Goal: Information Seeking & Learning: Check status

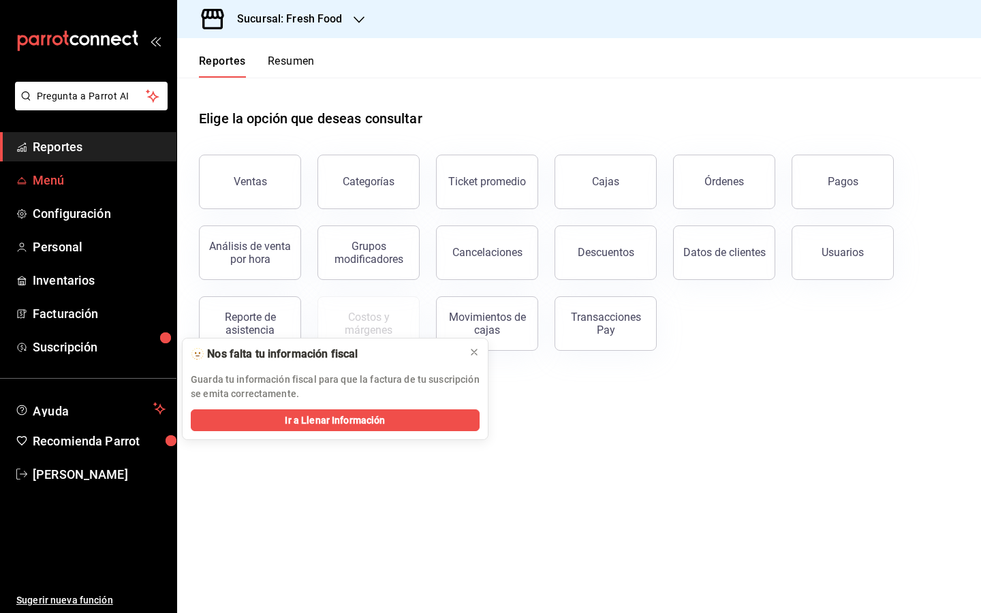
click at [123, 185] on span "Menú" at bounding box center [99, 180] width 133 height 18
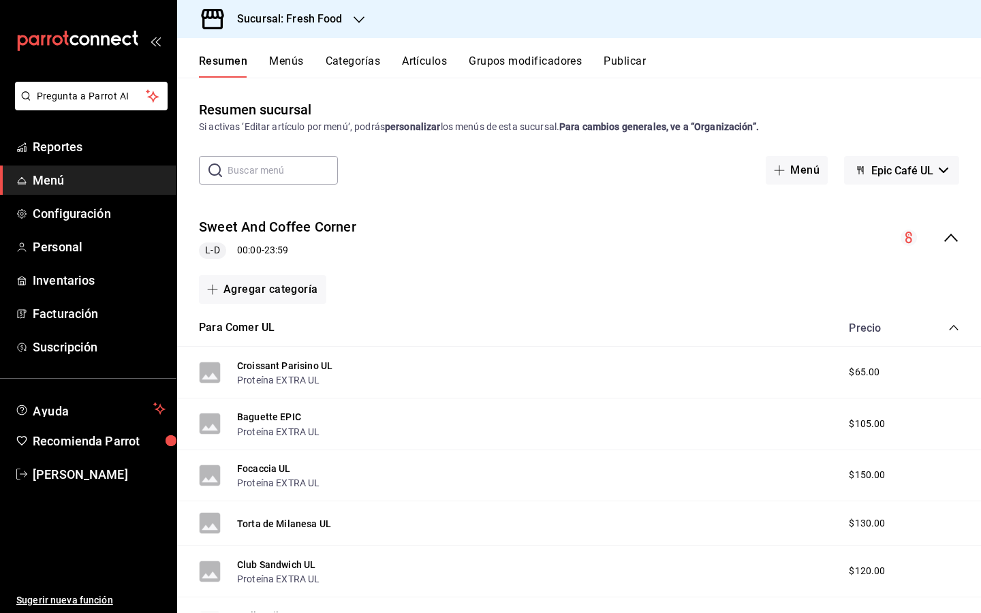
click at [942, 170] on icon "button" at bounding box center [943, 170] width 10 height 5
click at [881, 203] on li "Epic Café UL" at bounding box center [901, 206] width 112 height 33
click at [536, 187] on div "Resumen sucursal Si activas ‘Editar artículo por menú’, podrás personalizar los…" at bounding box center [579, 355] width 804 height 513
click at [57, 185] on span "Menú" at bounding box center [99, 180] width 133 height 18
click at [98, 149] on span "Reportes" at bounding box center [99, 147] width 133 height 18
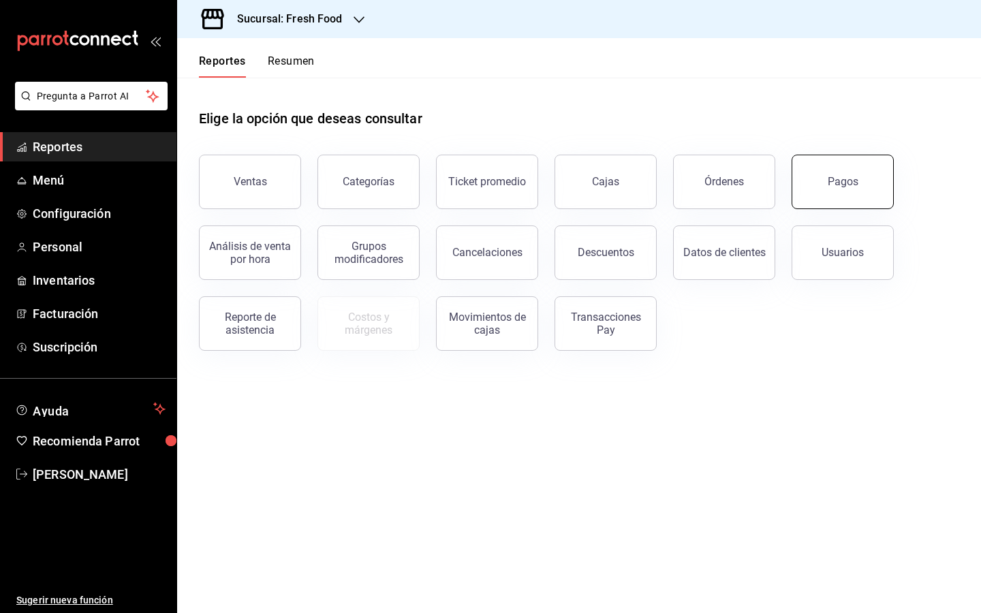
click at [843, 169] on button "Pagos" at bounding box center [842, 182] width 102 height 54
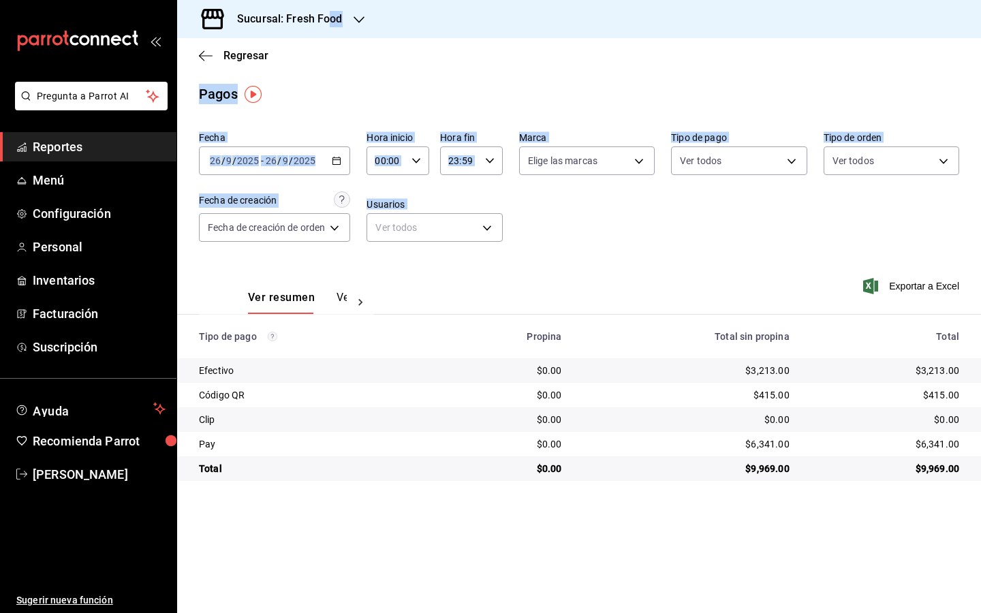
click at [328, 13] on h3 "Sucursal: Fresh Food" at bounding box center [284, 19] width 116 height 16
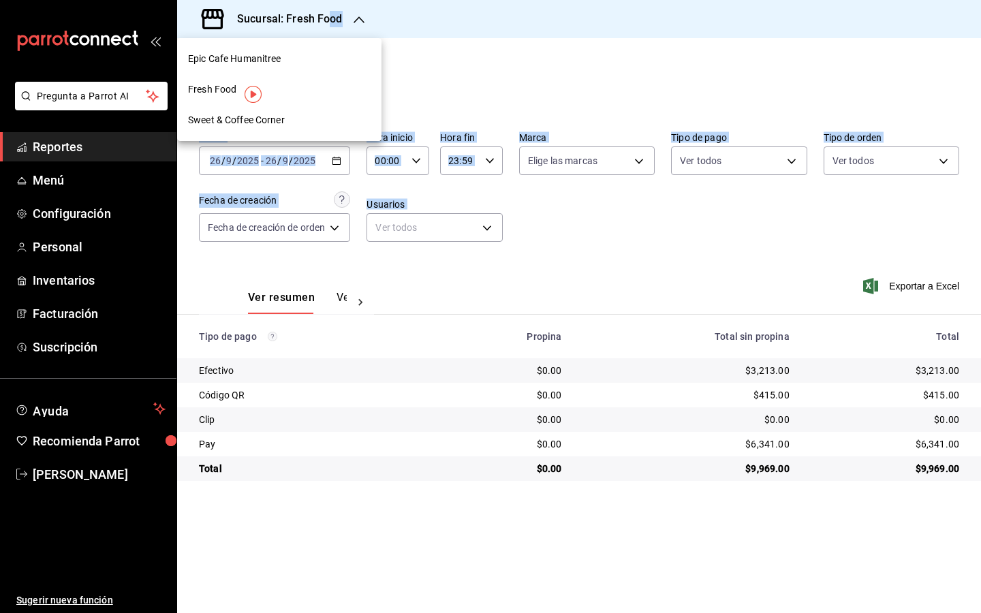
click at [270, 92] on div "Fresh Food" at bounding box center [279, 89] width 182 height 14
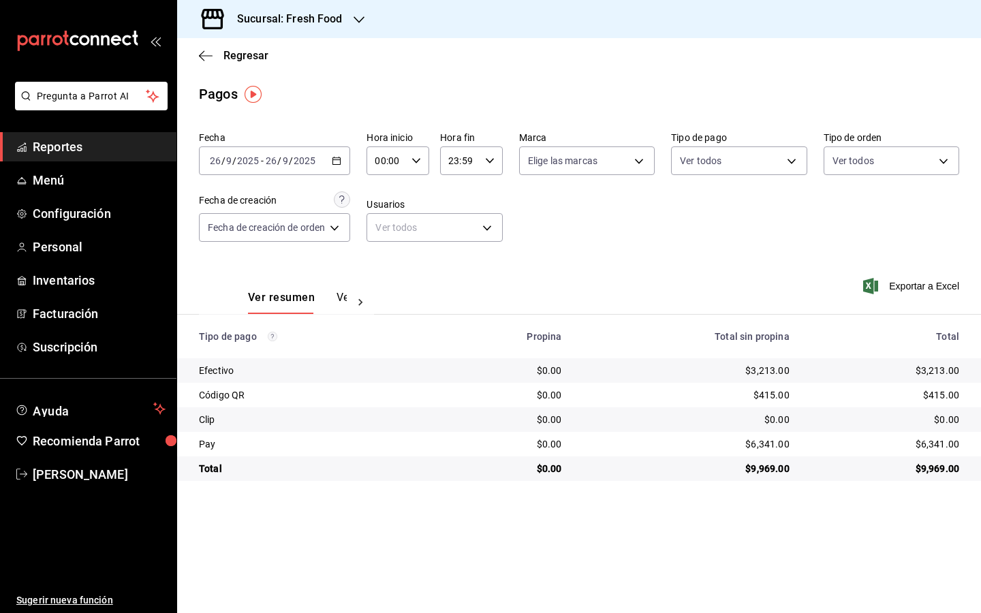
click at [317, 30] on div "Sucursal: Fresh Food" at bounding box center [279, 19] width 182 height 38
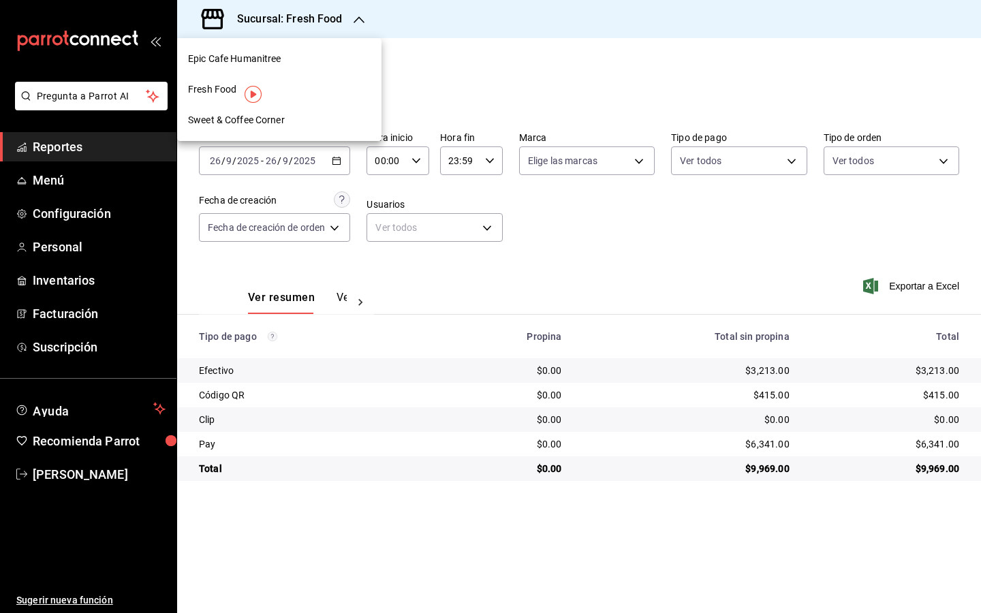
click at [278, 123] on span "Sweet & Coffee Corner" at bounding box center [236, 120] width 97 height 14
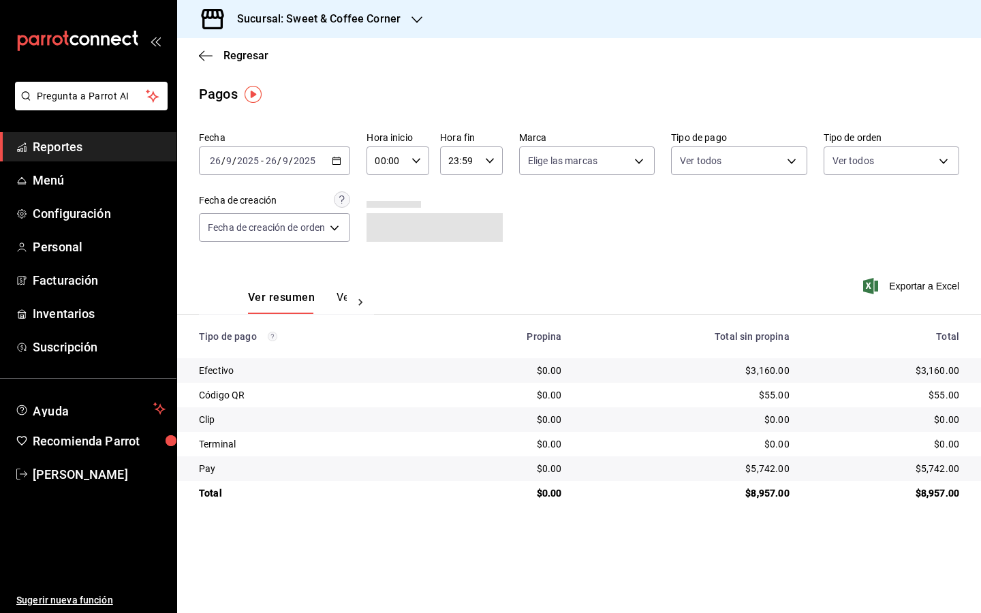
click at [390, 27] on h3 "Sucursal: Sweet & Coffee Corner" at bounding box center [313, 19] width 174 height 16
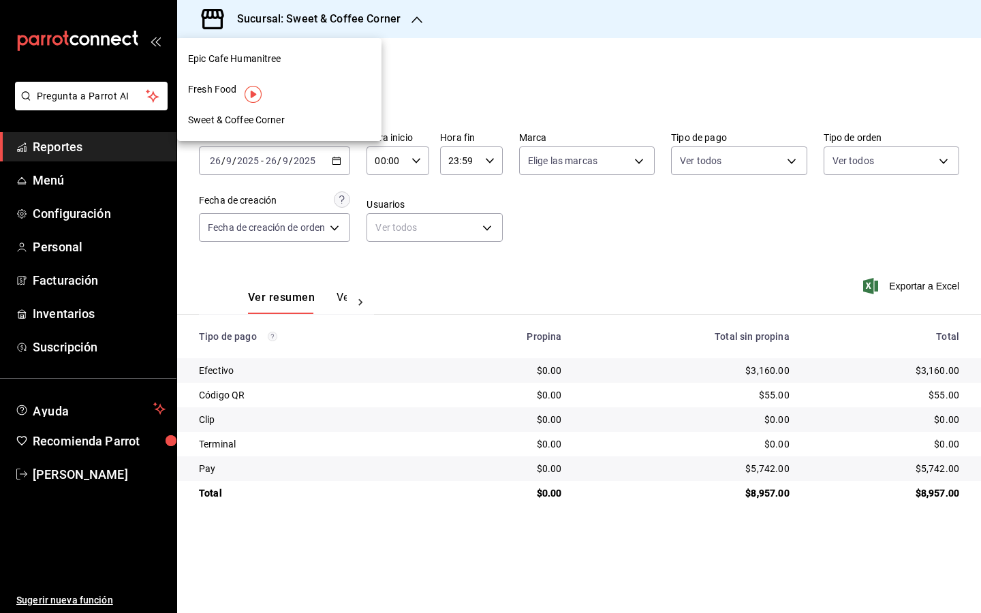
click at [357, 52] on div "Epic Cafe Humanitree" at bounding box center [279, 59] width 182 height 14
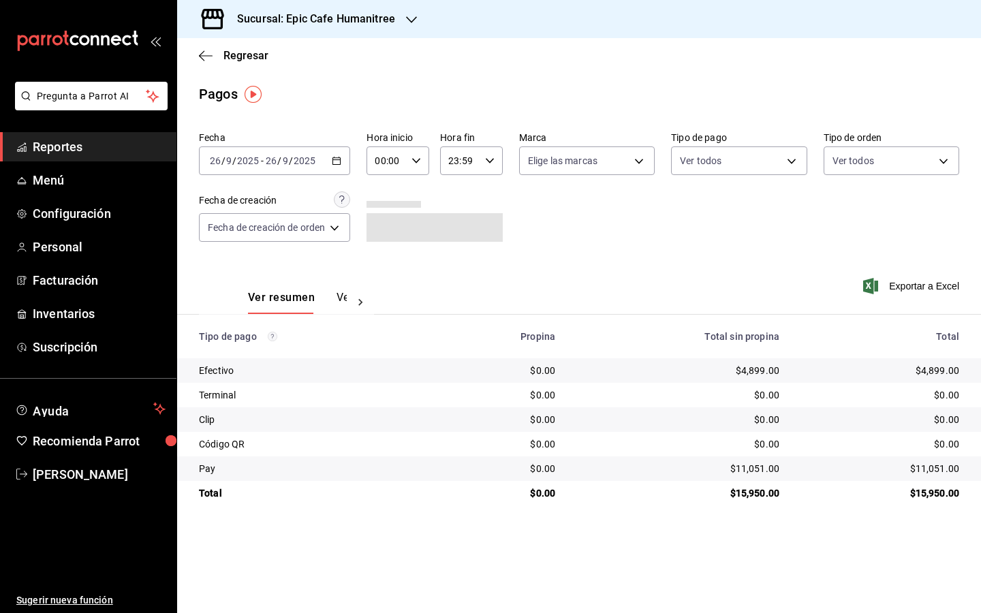
click at [328, 20] on h3 "Sucursal: Epic Cafe Humanitree" at bounding box center [310, 19] width 169 height 16
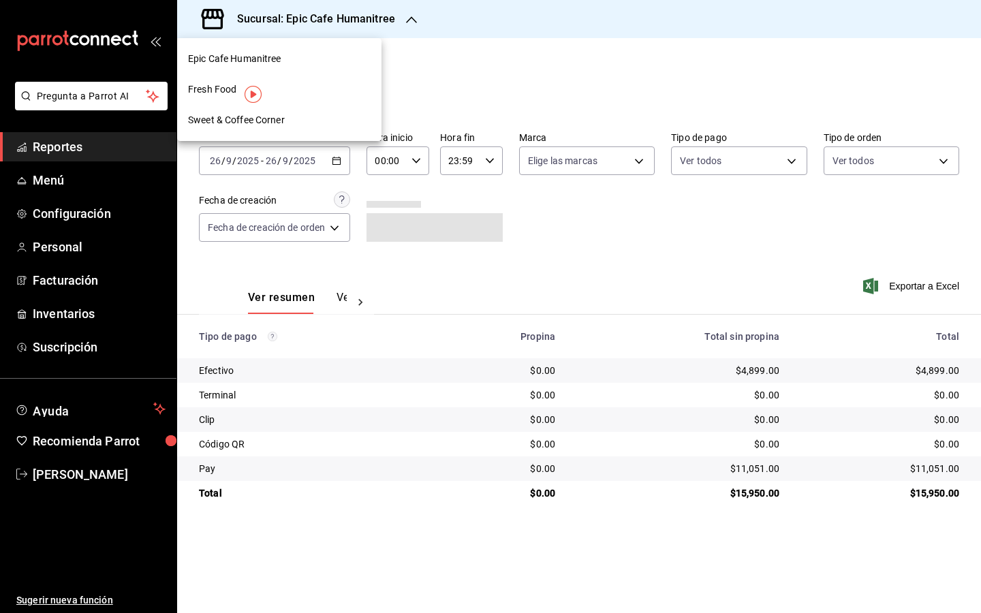
click at [307, 78] on div "Fresh Food" at bounding box center [279, 89] width 204 height 31
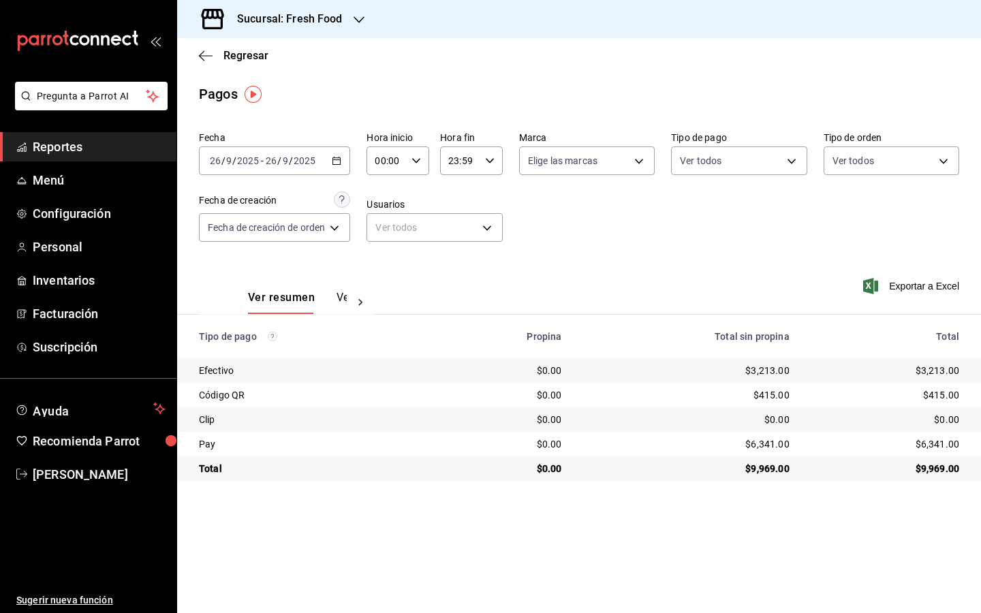
click at [362, 296] on icon at bounding box center [360, 303] width 14 height 14
click at [323, 294] on button "Ver pagos" at bounding box center [321, 302] width 51 height 23
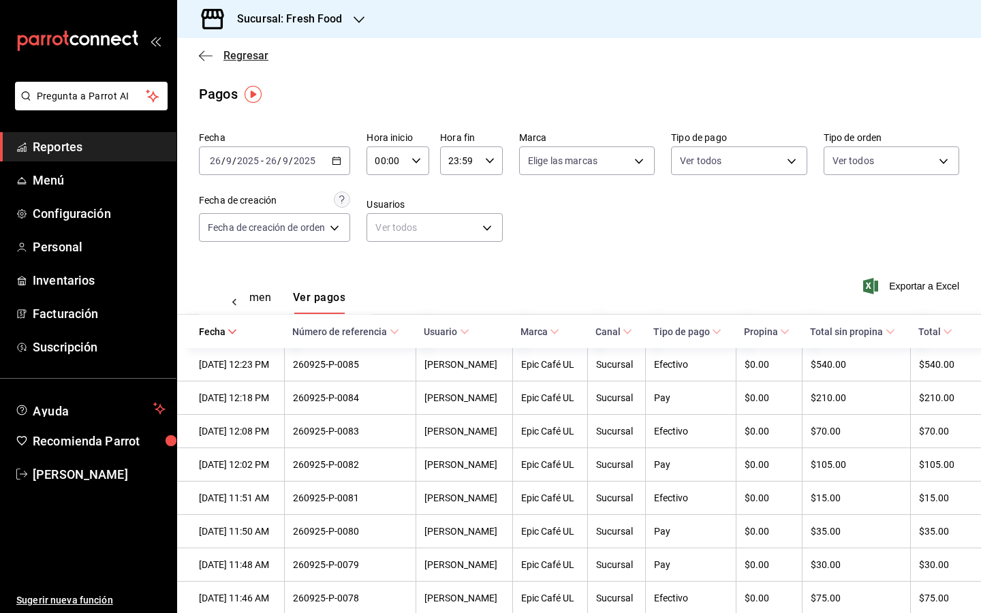
click at [217, 56] on span "Regresar" at bounding box center [233, 55] width 69 height 13
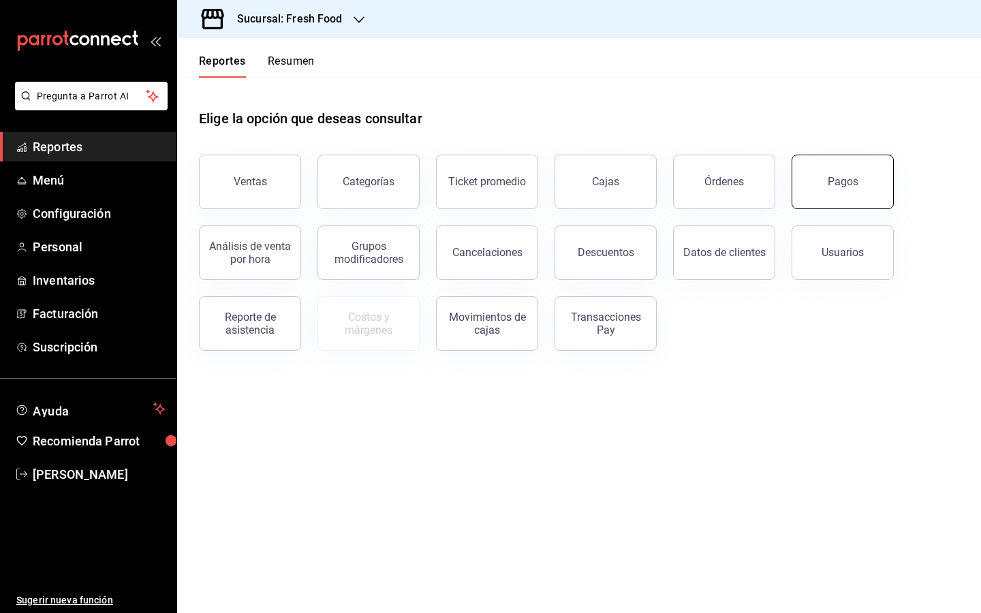
click at [875, 194] on button "Pagos" at bounding box center [842, 182] width 102 height 54
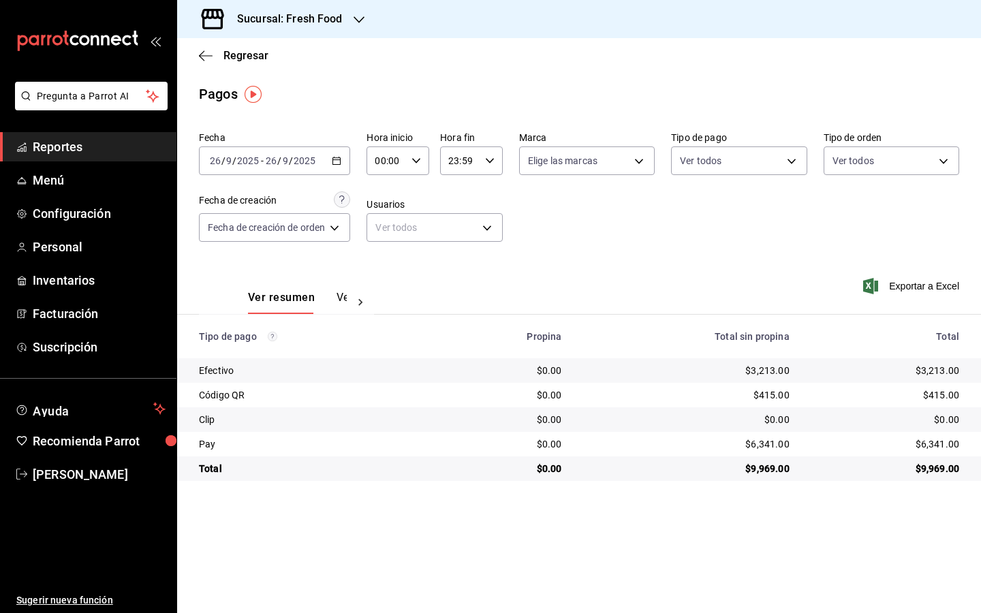
click at [341, 18] on div "Sucursal: Fresh Food" at bounding box center [279, 19] width 182 height 38
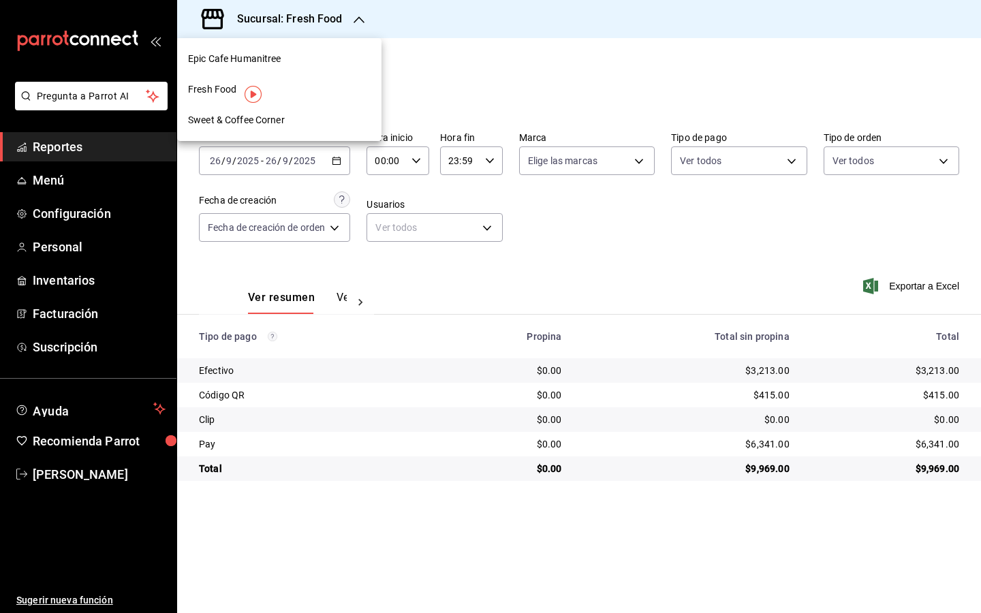
click at [300, 85] on div "Fresh Food" at bounding box center [279, 89] width 182 height 14
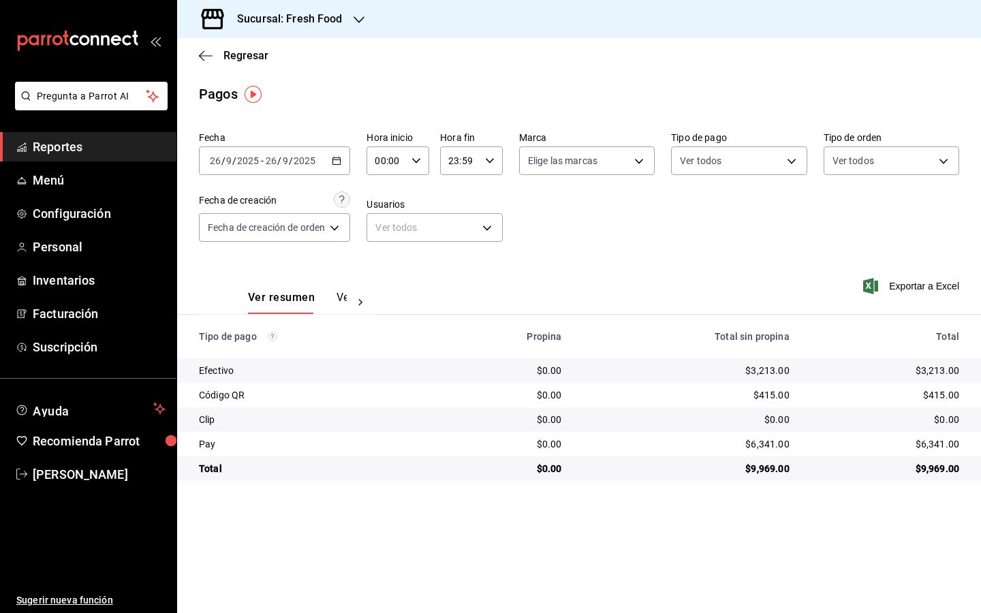
click at [336, 161] on icon "button" at bounding box center [337, 161] width 10 height 10
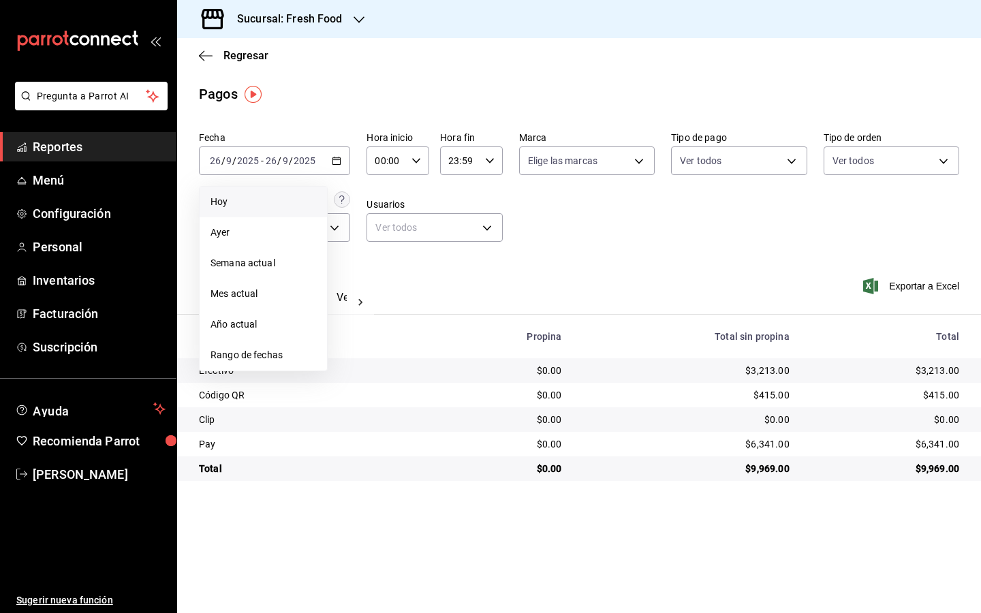
click at [274, 207] on span "Hoy" at bounding box center [263, 202] width 106 height 14
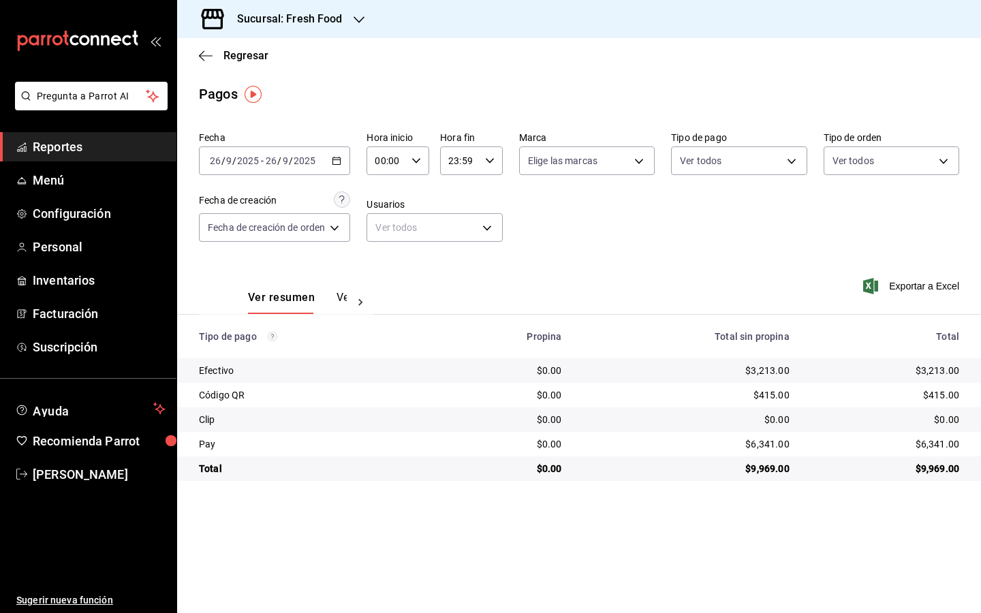
click at [340, 162] on icon "button" at bounding box center [337, 161] width 10 height 10
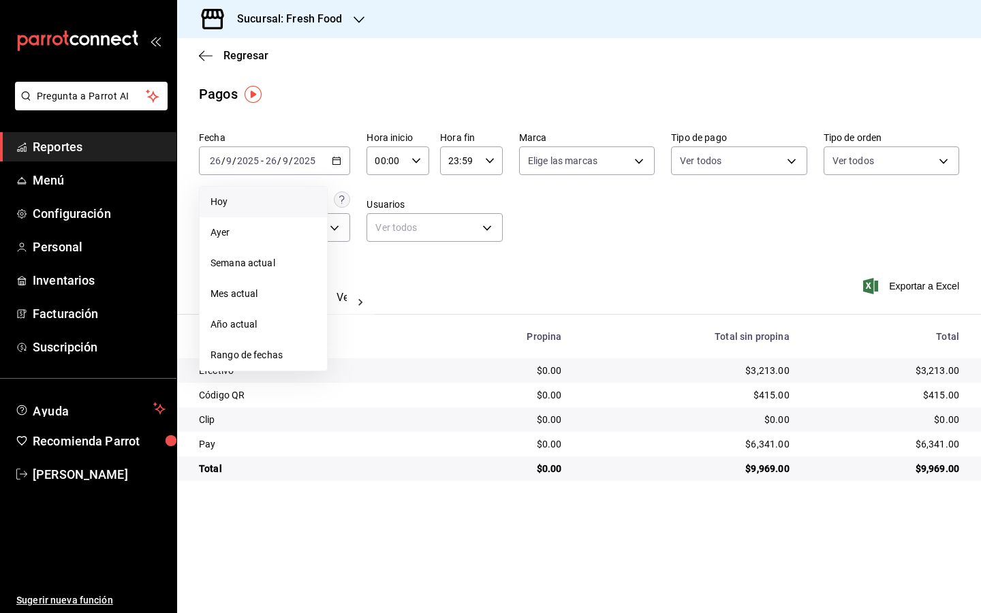
click at [271, 23] on h3 "Sucursal: Fresh Food" at bounding box center [284, 19] width 116 height 16
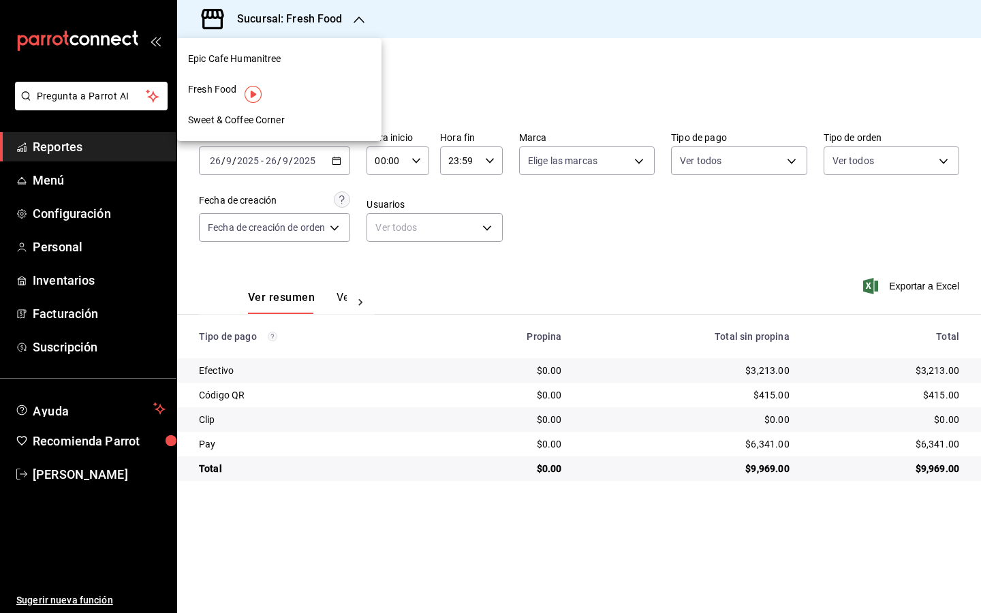
click at [257, 124] on span "Sweet & Coffee Corner" at bounding box center [236, 120] width 97 height 14
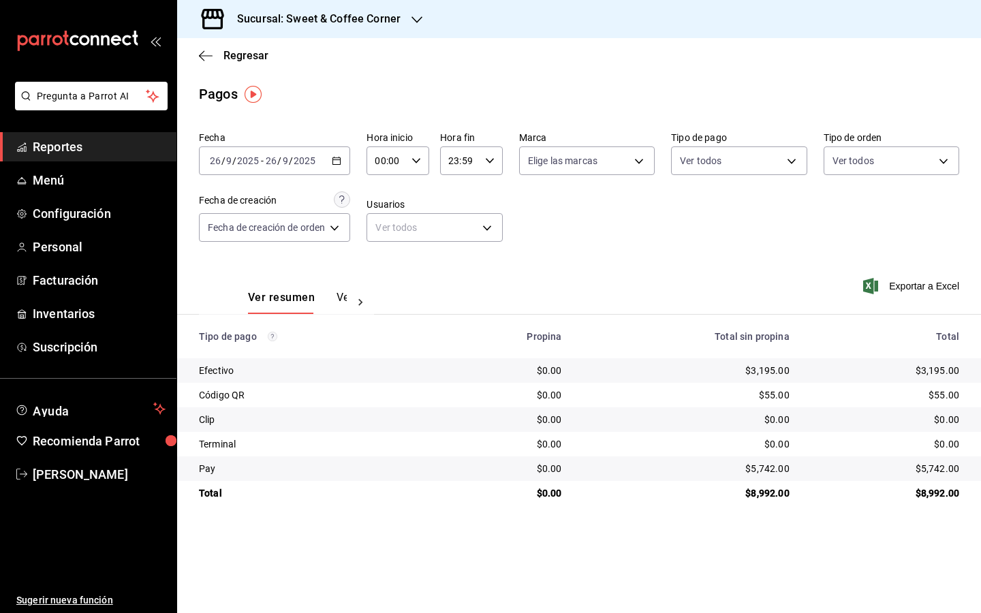
click at [322, 35] on div "Sucursal: Sweet & Coffee Corner" at bounding box center [308, 19] width 240 height 38
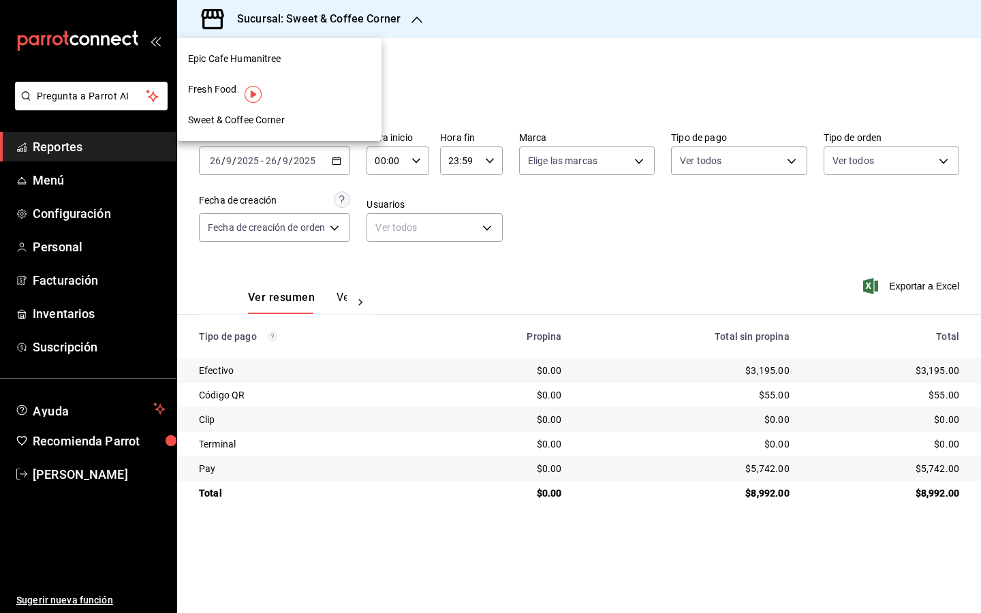
click at [280, 93] on div "Fresh Food" at bounding box center [279, 89] width 182 height 14
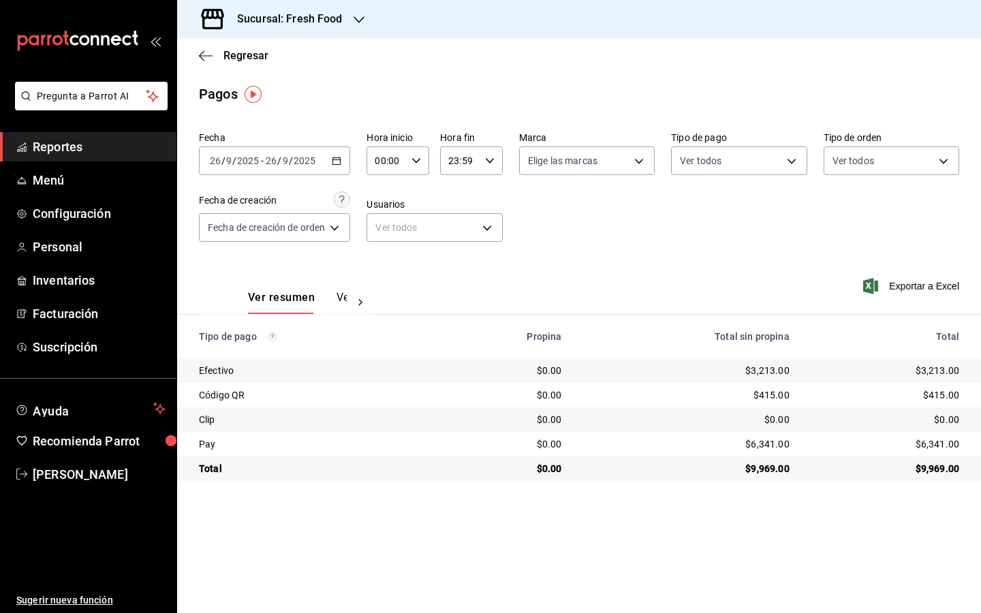
click at [331, 28] on div "Sucursal: Fresh Food" at bounding box center [279, 19] width 182 height 38
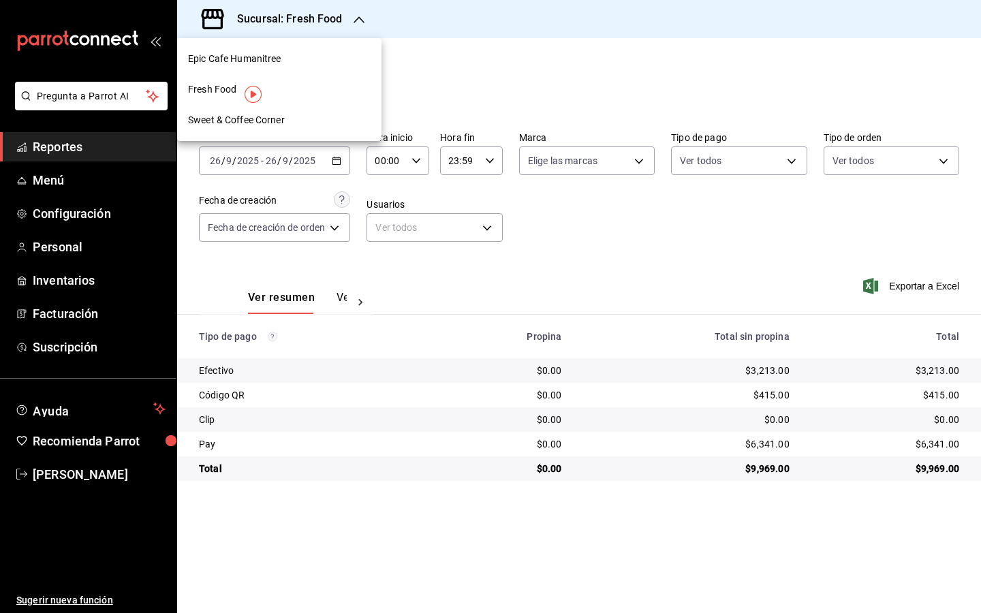
click at [306, 71] on div "Epic Cafe Humanitree" at bounding box center [279, 59] width 204 height 31
